Goal: Task Accomplishment & Management: Use online tool/utility

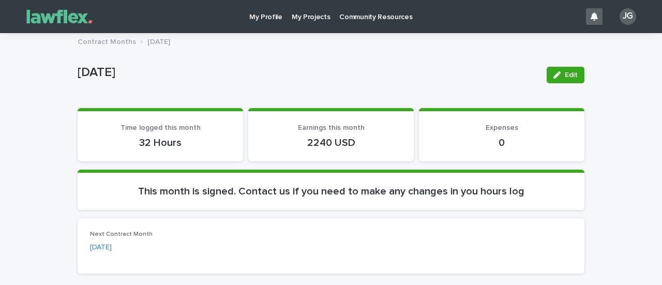
click at [304, 13] on p "My Projects" at bounding box center [311, 11] width 39 height 22
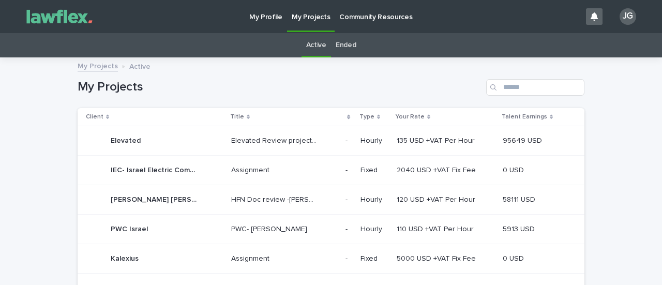
click at [133, 140] on p "Elevated" at bounding box center [127, 139] width 32 height 11
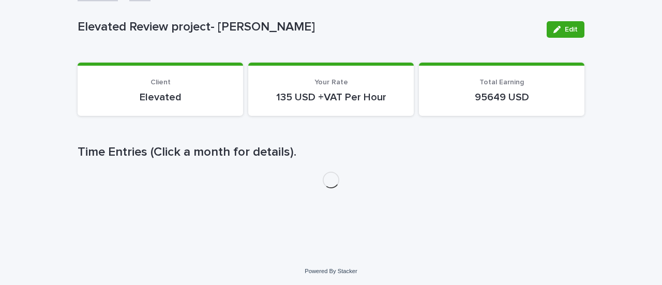
scroll to position [71, 0]
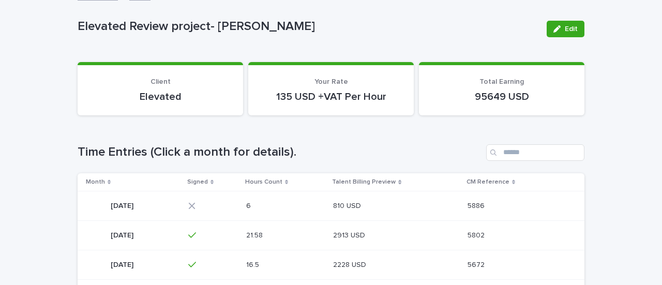
click at [127, 201] on p "[DATE]" at bounding box center [123, 205] width 25 height 11
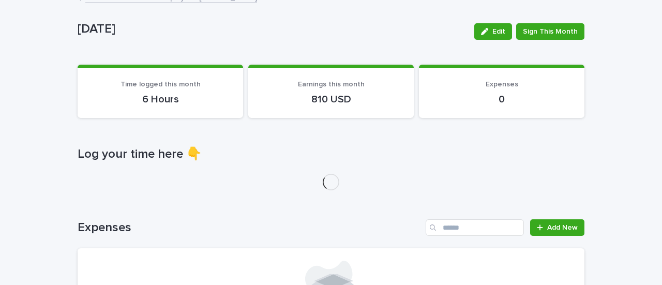
scroll to position [145, 0]
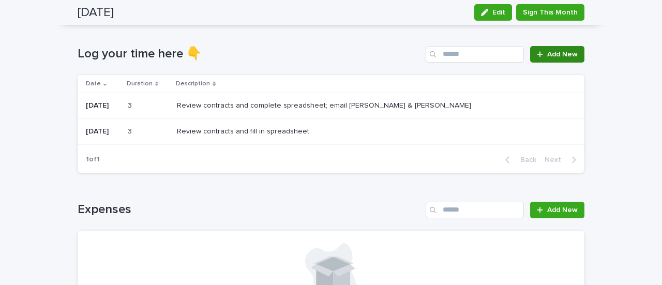
click at [547, 54] on span "Add New" at bounding box center [562, 54] width 31 height 7
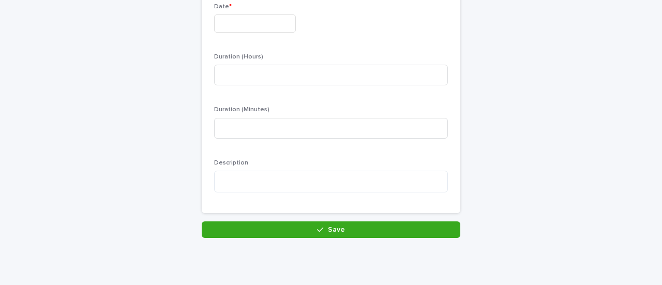
scroll to position [145, 0]
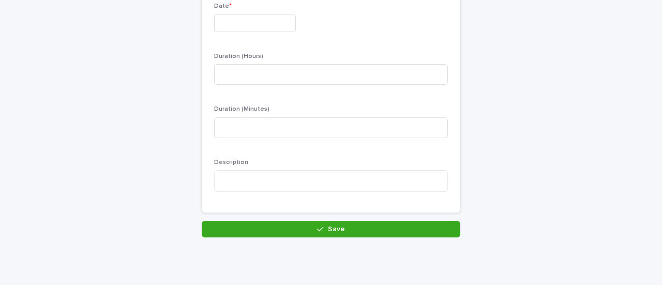
click at [274, 29] on input "text" at bounding box center [255, 23] width 82 height 18
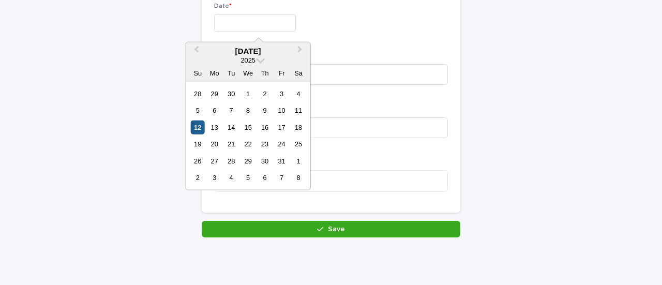
click at [201, 129] on div "12" at bounding box center [198, 128] width 14 height 14
type input "**********"
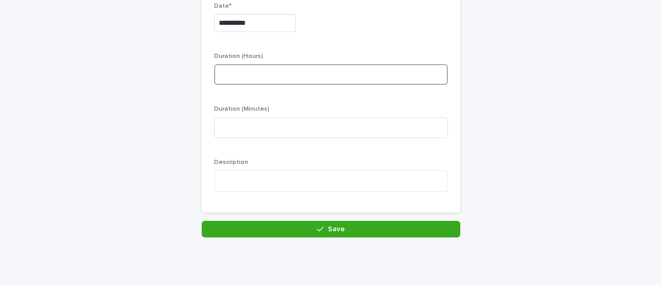
click at [248, 74] on input at bounding box center [331, 74] width 234 height 21
type input "*"
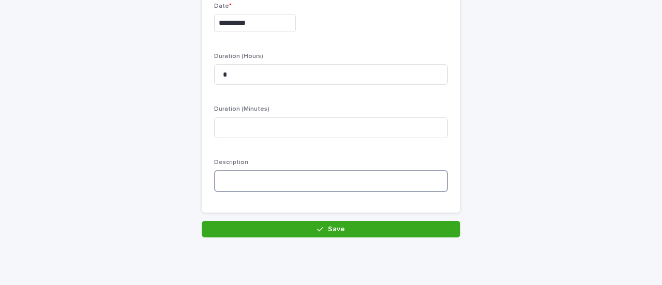
click at [251, 172] on textarea at bounding box center [331, 181] width 234 height 22
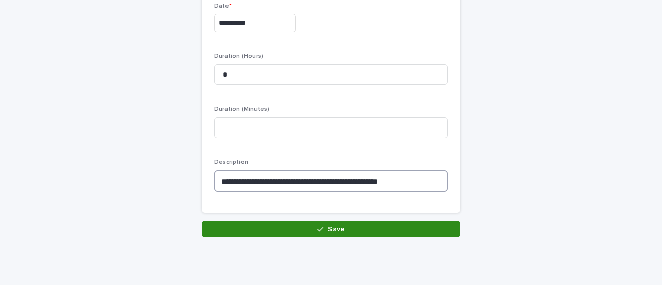
type textarea "**********"
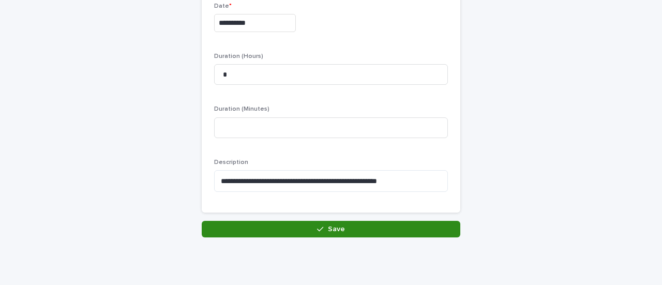
click at [279, 232] on button "Save" at bounding box center [331, 229] width 259 height 17
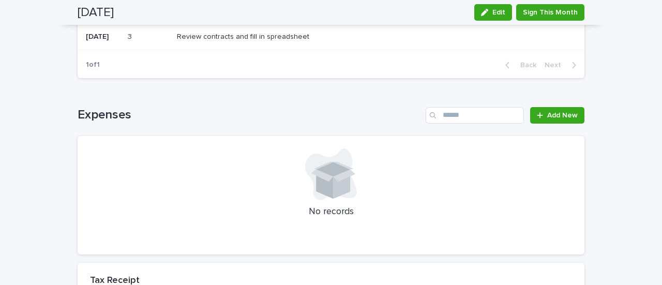
scroll to position [252, 0]
